Goal: Contribute content: Add original content to the website for others to see

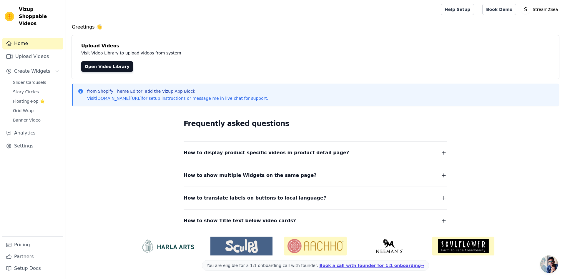
scroll to position [1, 0]
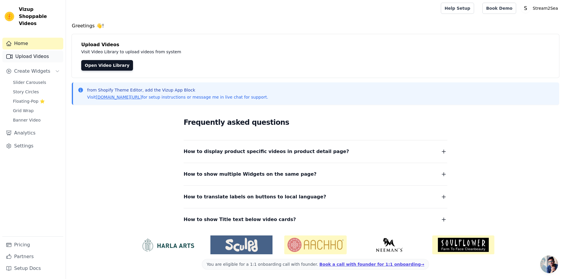
click at [35, 51] on link "Upload Videos" at bounding box center [32, 57] width 61 height 12
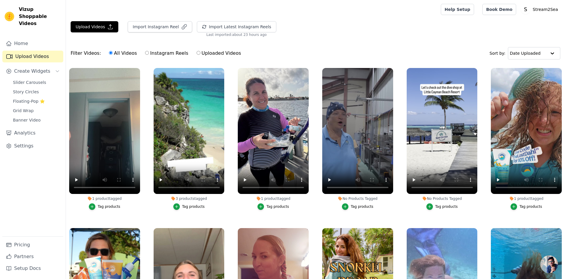
click at [165, 52] on label "Instagram Reels" at bounding box center [167, 53] width 44 height 8
click at [149, 52] on input "Instagram Reels" at bounding box center [147, 53] width 4 height 4
radio input "true"
click at [160, 24] on button "Import Instagram Reel" at bounding box center [160, 26] width 64 height 11
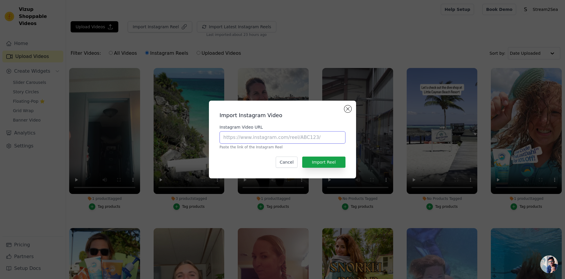
click at [311, 138] on input "Instagram Video URL" at bounding box center [283, 137] width 126 height 12
paste input "https://web.facebook.com/reel/1298113612019752"
type input "https://web.facebook.com/reel/1298113612019752"
click at [333, 161] on button "Import Reel" at bounding box center [323, 162] width 43 height 11
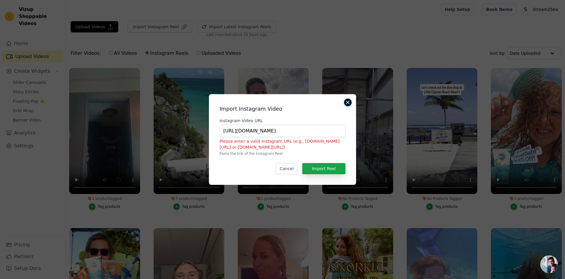
click at [346, 101] on button "Close modal" at bounding box center [347, 102] width 7 height 7
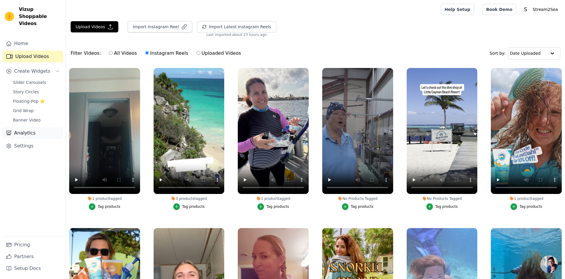
click at [31, 127] on link "Analytics" at bounding box center [32, 133] width 61 height 12
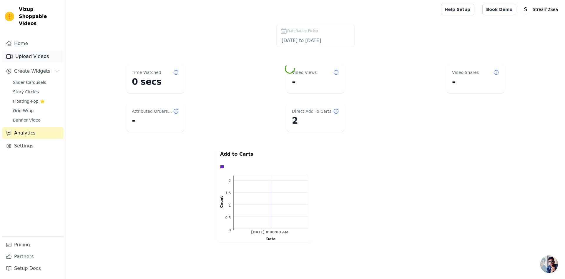
click at [36, 51] on link "Upload Videos" at bounding box center [32, 57] width 61 height 12
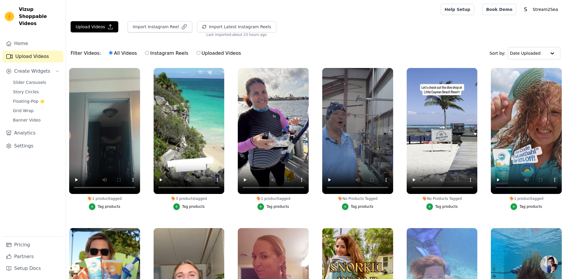
click at [216, 53] on label "Uploaded Videos" at bounding box center [218, 53] width 45 height 8
click at [200, 53] on input "Uploaded Videos" at bounding box center [199, 53] width 4 height 4
radio input "true"
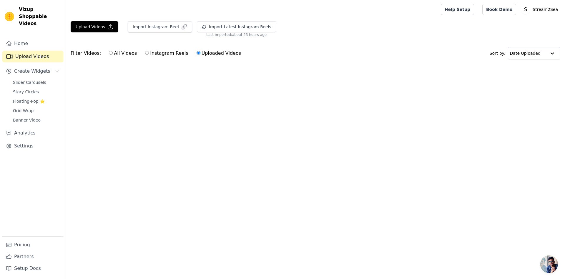
click at [168, 53] on label "Instagram Reels" at bounding box center [167, 53] width 44 height 8
click at [149, 53] on input "Instagram Reels" at bounding box center [147, 53] width 4 height 4
radio input "true"
